Goal: Information Seeking & Learning: Learn about a topic

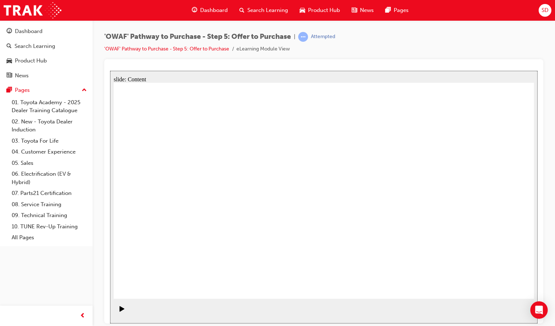
click at [120, 310] on icon "Play (Ctrl+Alt+P)" at bounding box center [121, 308] width 5 height 5
